Goal: Find specific page/section: Find specific page/section

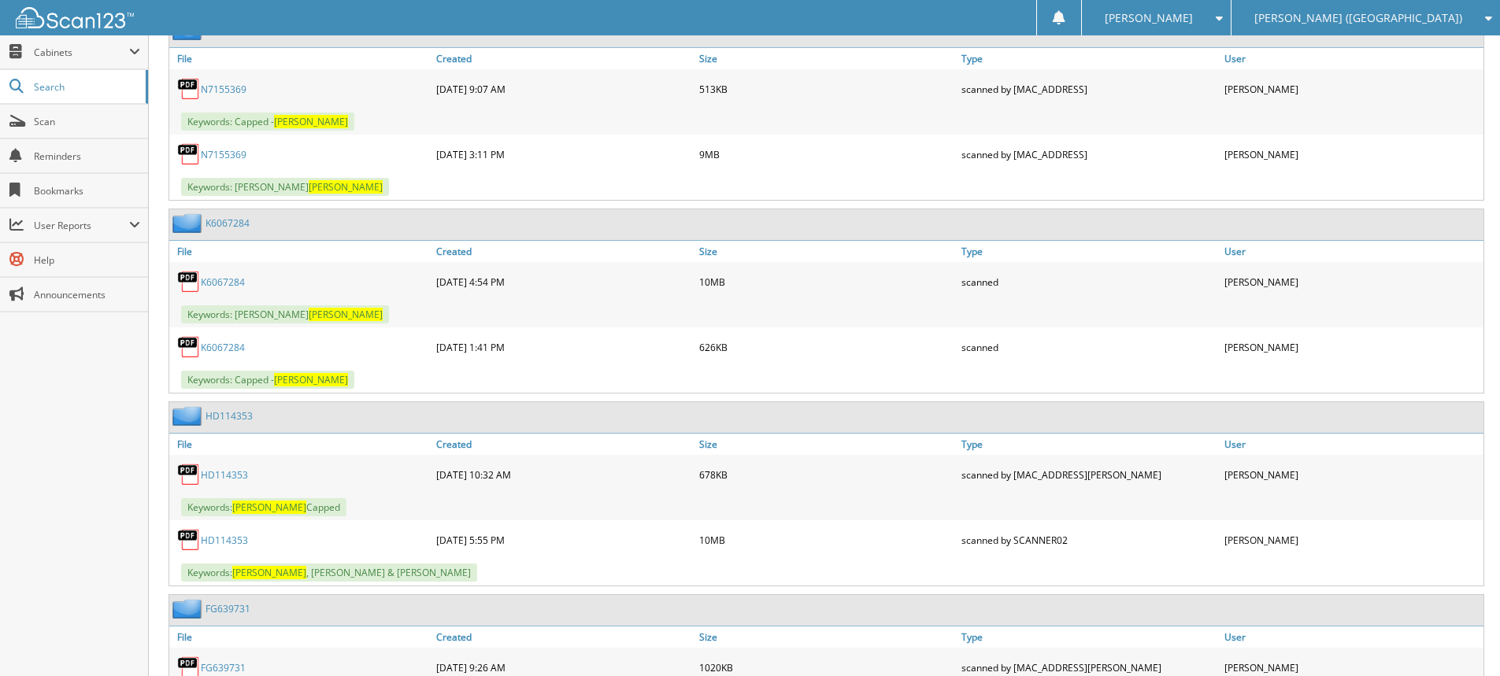
scroll to position [4645, 0]
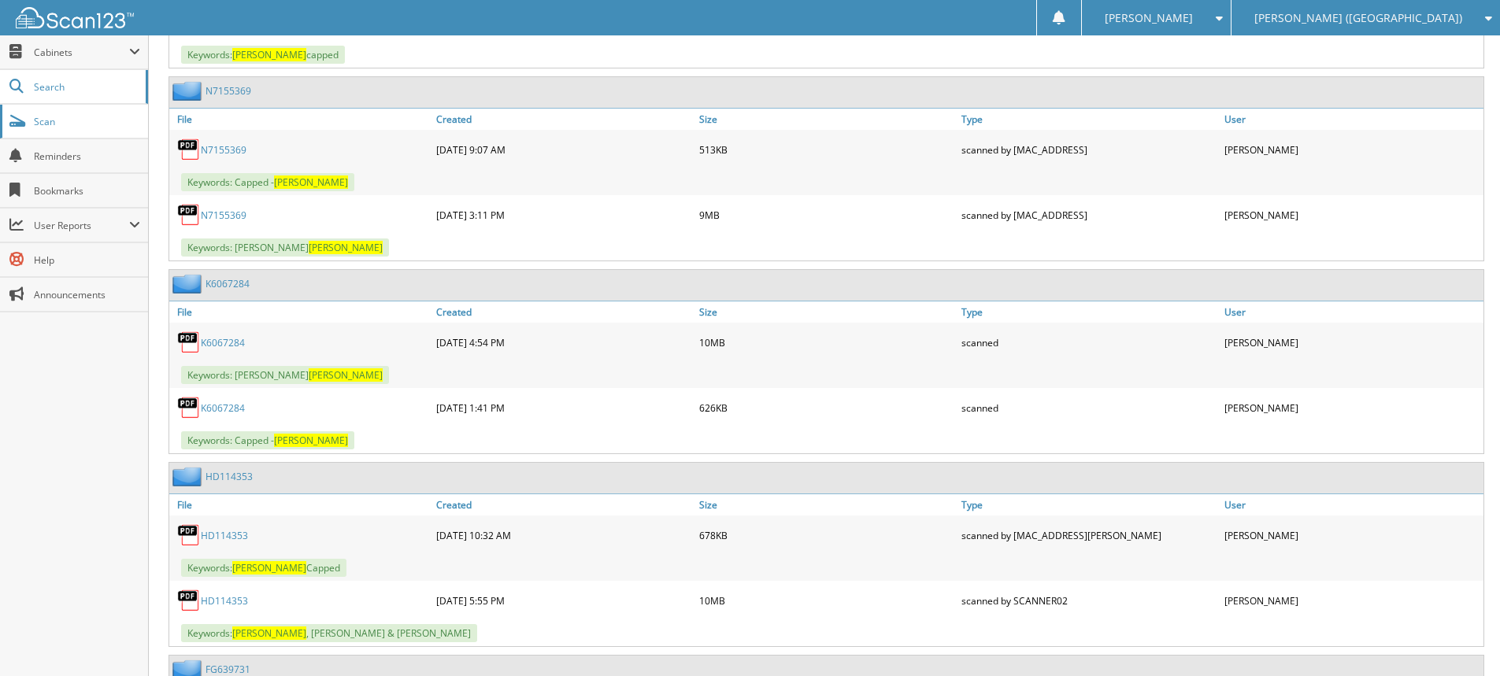
click at [70, 127] on span "Scan" at bounding box center [87, 121] width 106 height 13
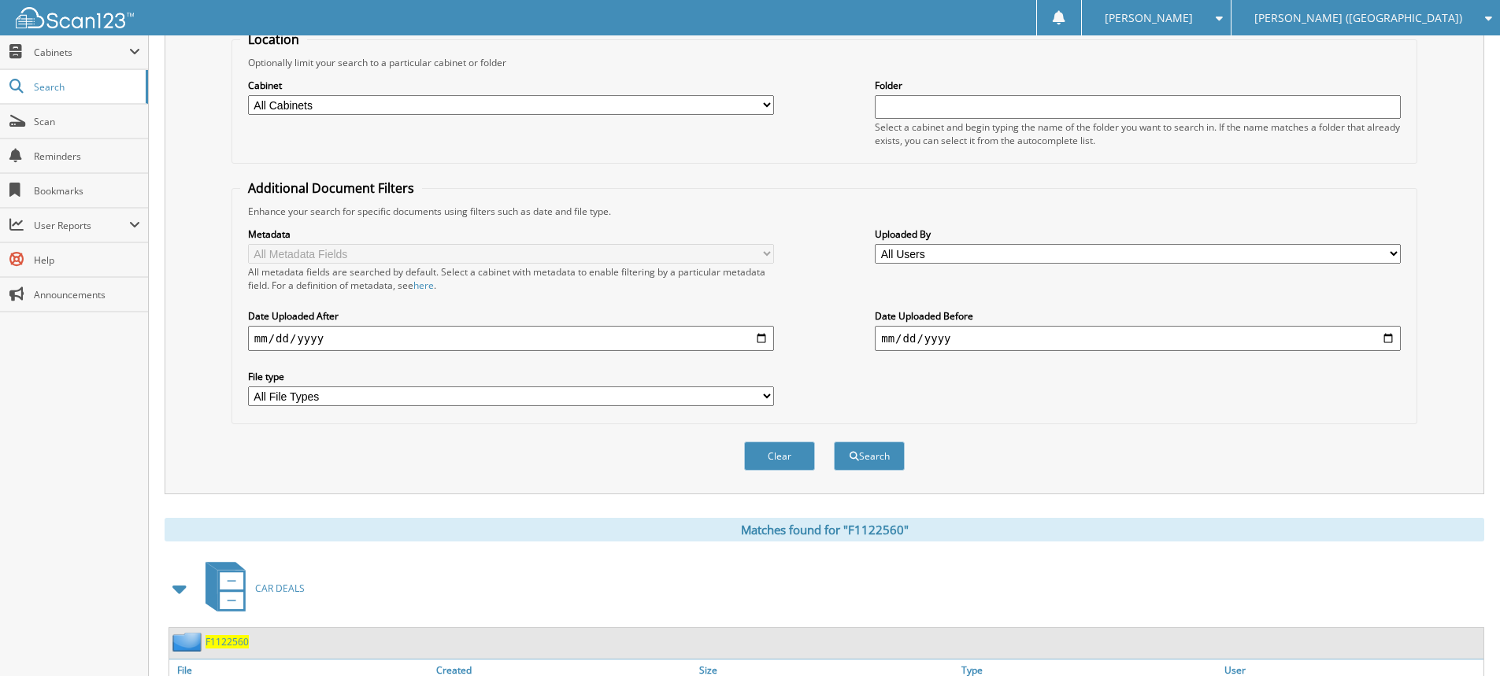
scroll to position [291, 0]
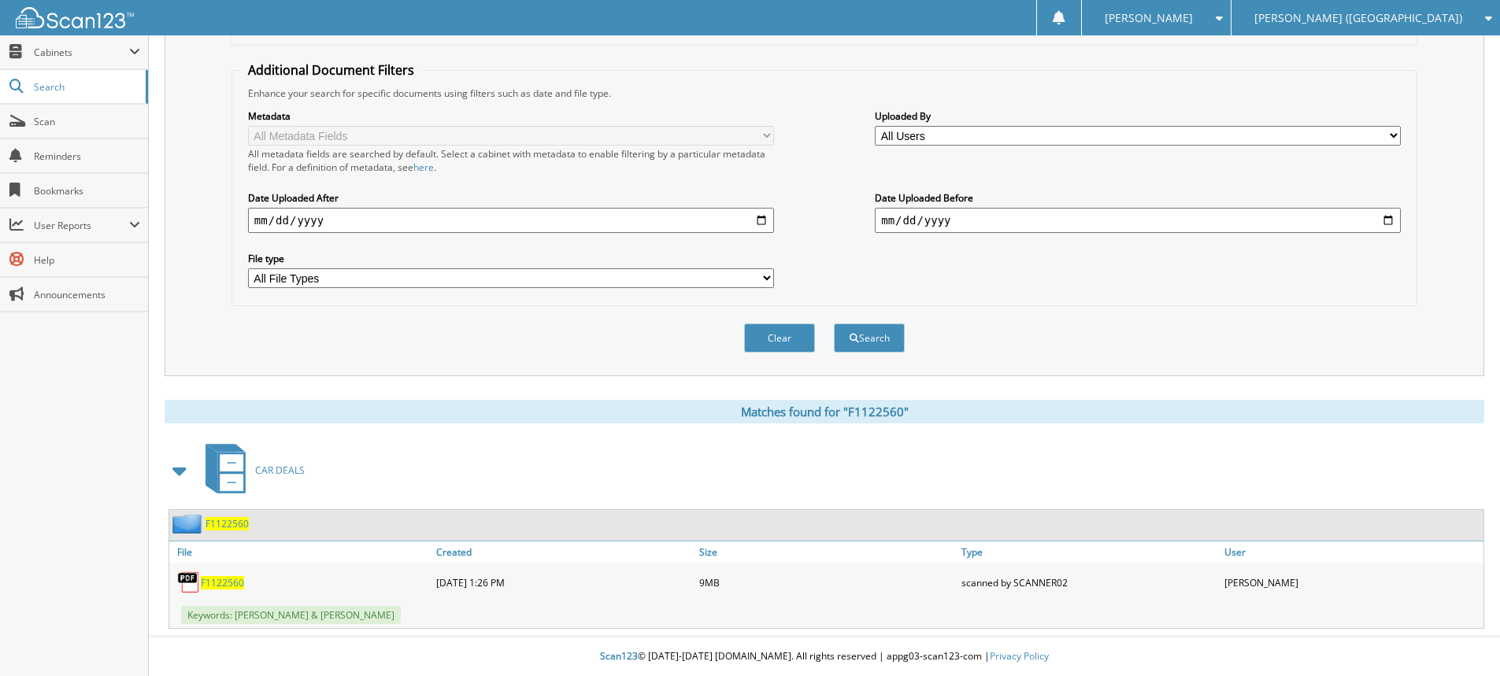
click at [210, 581] on span "F1122560" at bounding box center [222, 582] width 43 height 13
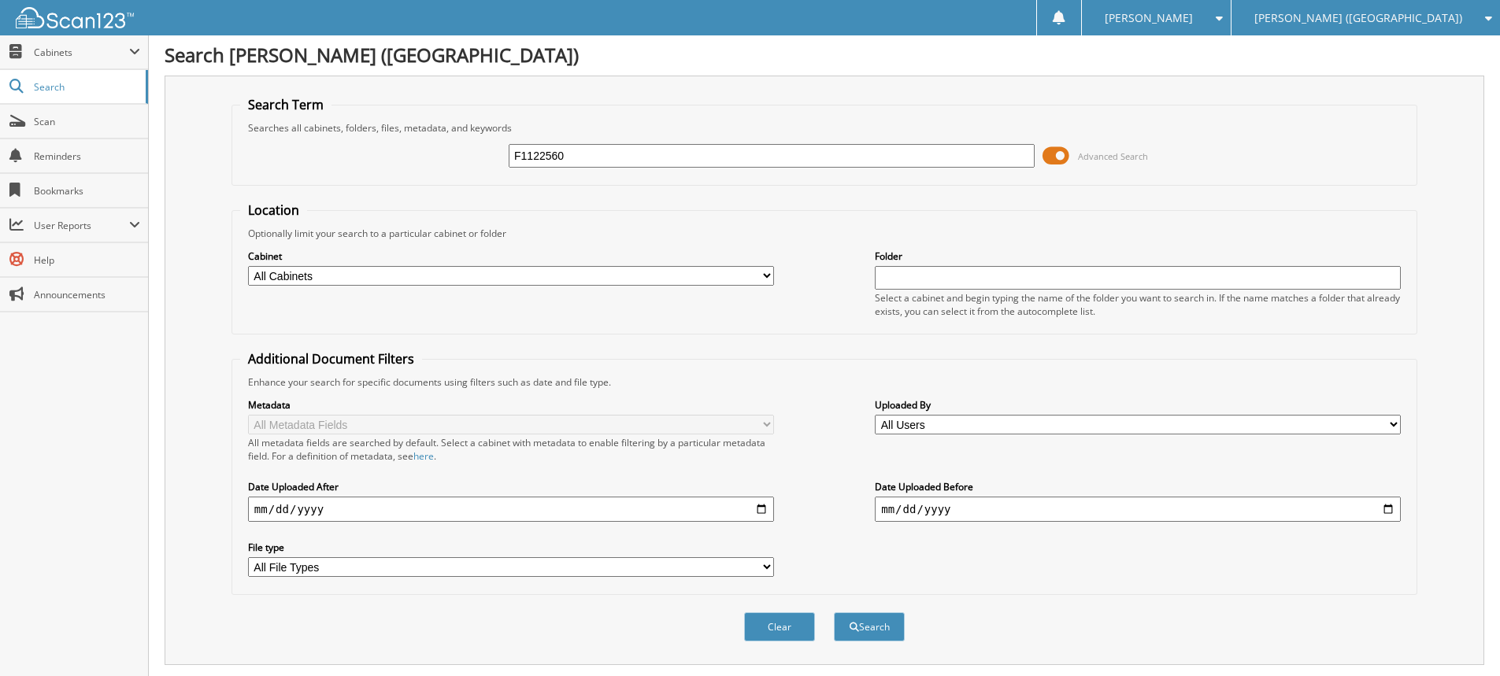
scroll to position [0, 0]
drag, startPoint x: 632, startPoint y: 162, endPoint x: 309, endPoint y: 148, distance: 323.9
click at [351, 145] on div "F1122560 Advanced Search" at bounding box center [824, 157] width 1168 height 43
type input "DAVIS, SHE"
click at [834, 614] on button "Search" at bounding box center [869, 628] width 71 height 29
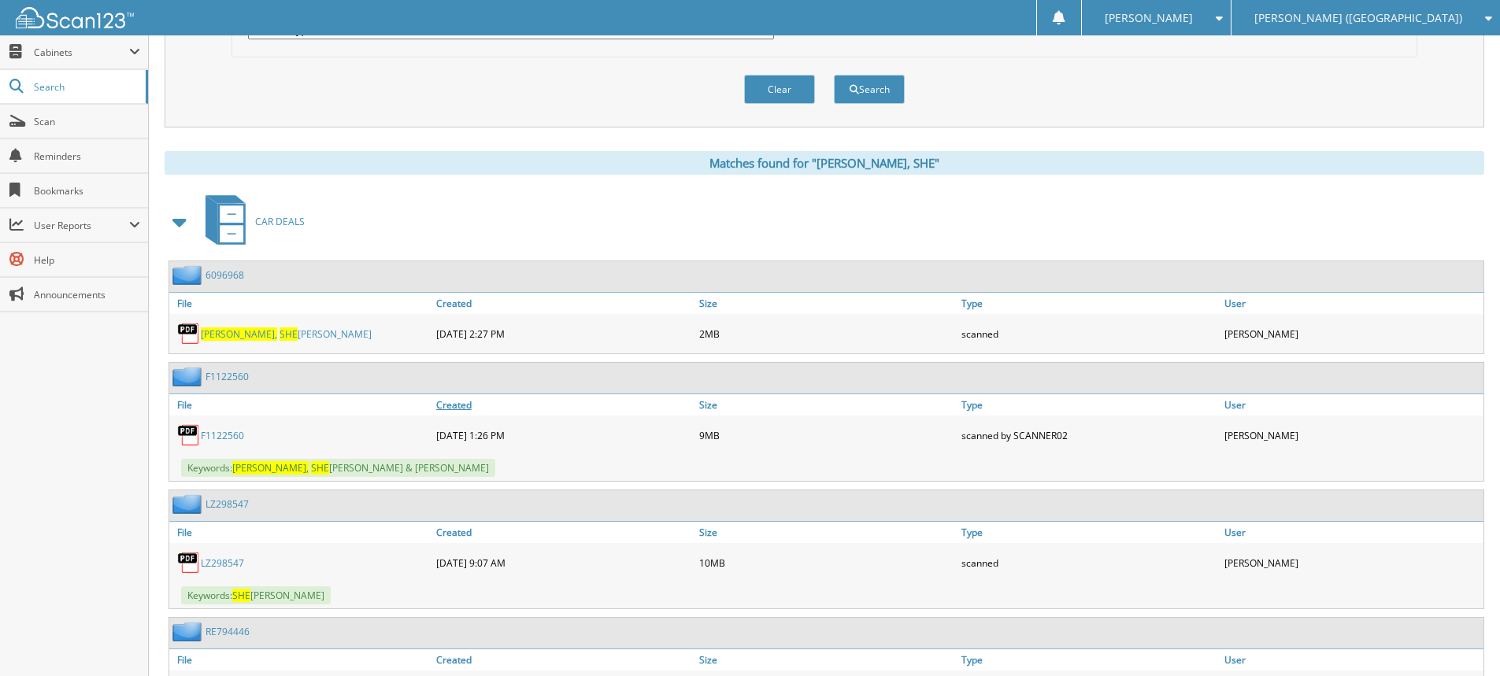
scroll to position [551, 0]
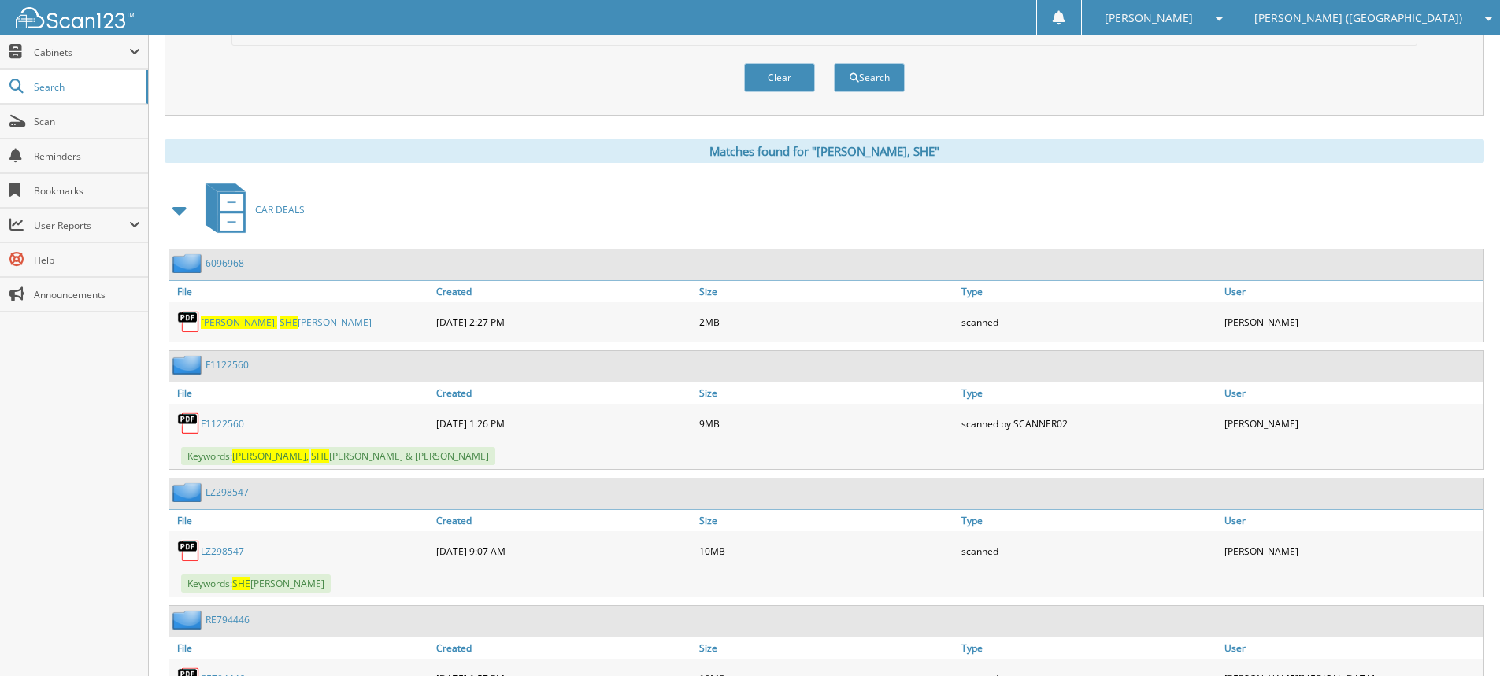
click at [214, 554] on link "LZ298547" at bounding box center [222, 551] width 43 height 13
click at [57, 120] on span "Scan" at bounding box center [87, 121] width 106 height 13
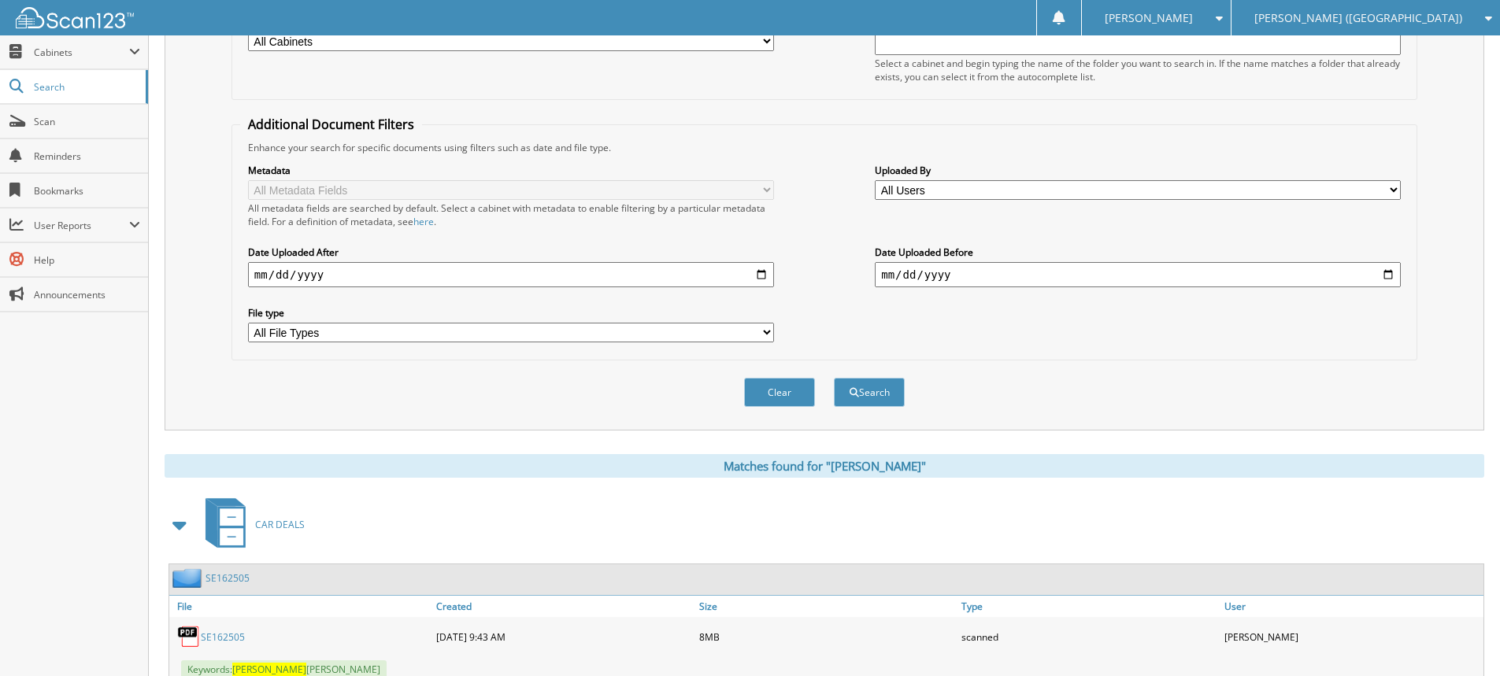
scroll to position [291, 0]
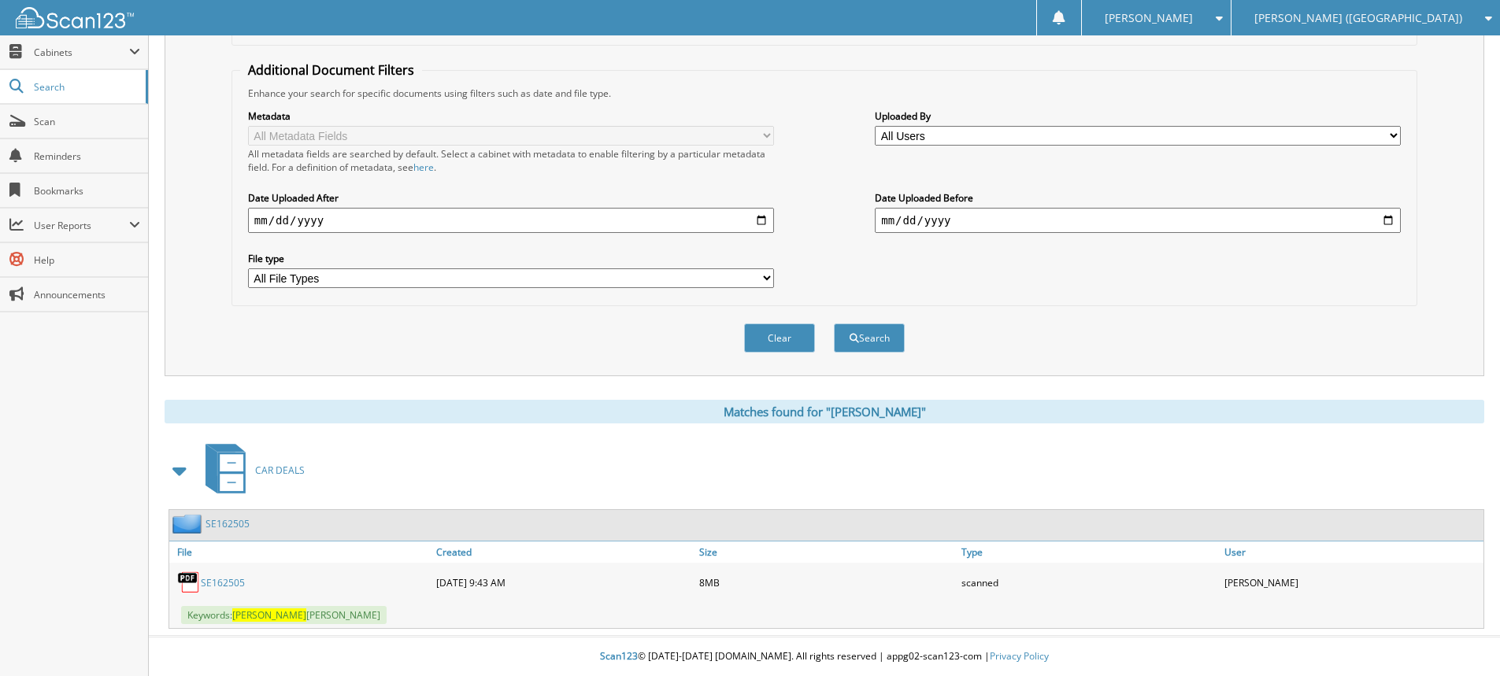
click at [213, 587] on link "SE162505" at bounding box center [223, 582] width 44 height 13
click at [79, 122] on span "Scan" at bounding box center [87, 121] width 106 height 13
